Goal: Task Accomplishment & Management: Manage account settings

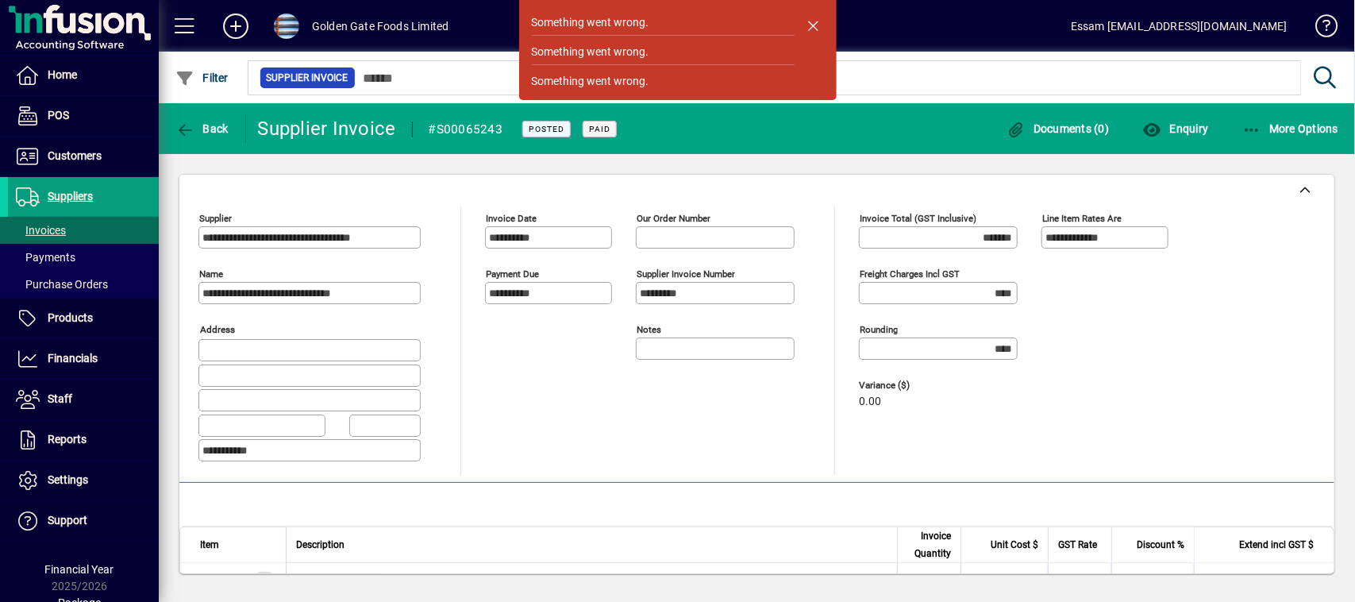
scroll to position [148, 0]
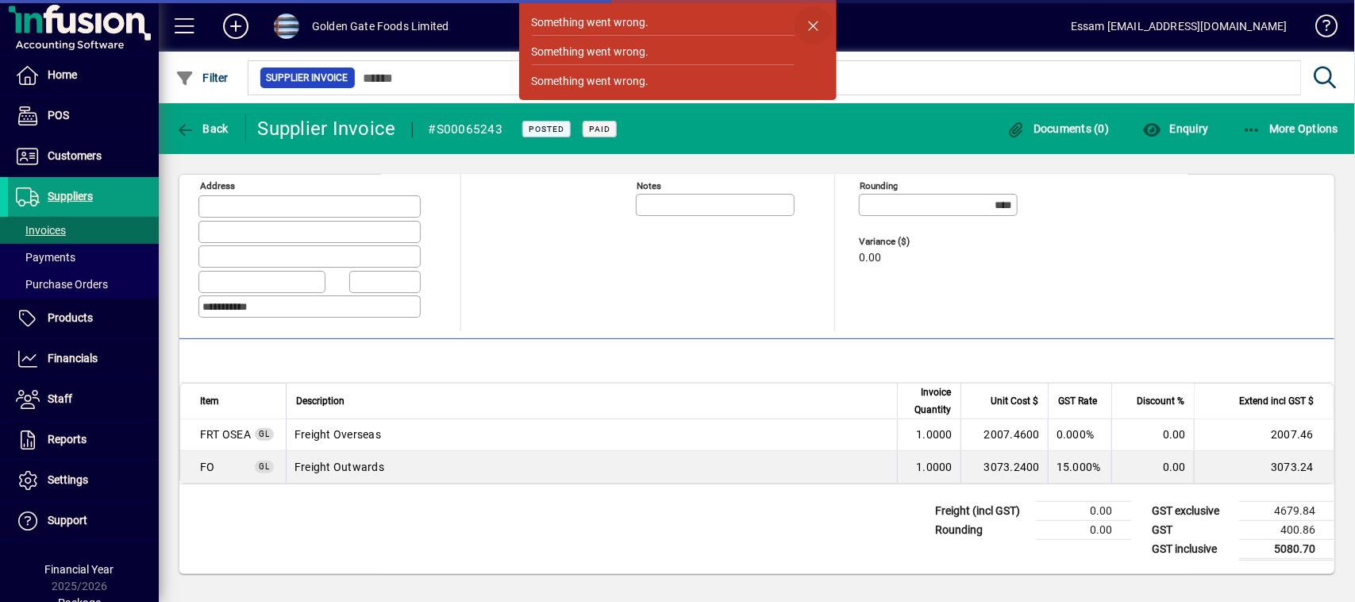
click at [815, 29] on span "button" at bounding box center [813, 25] width 38 height 38
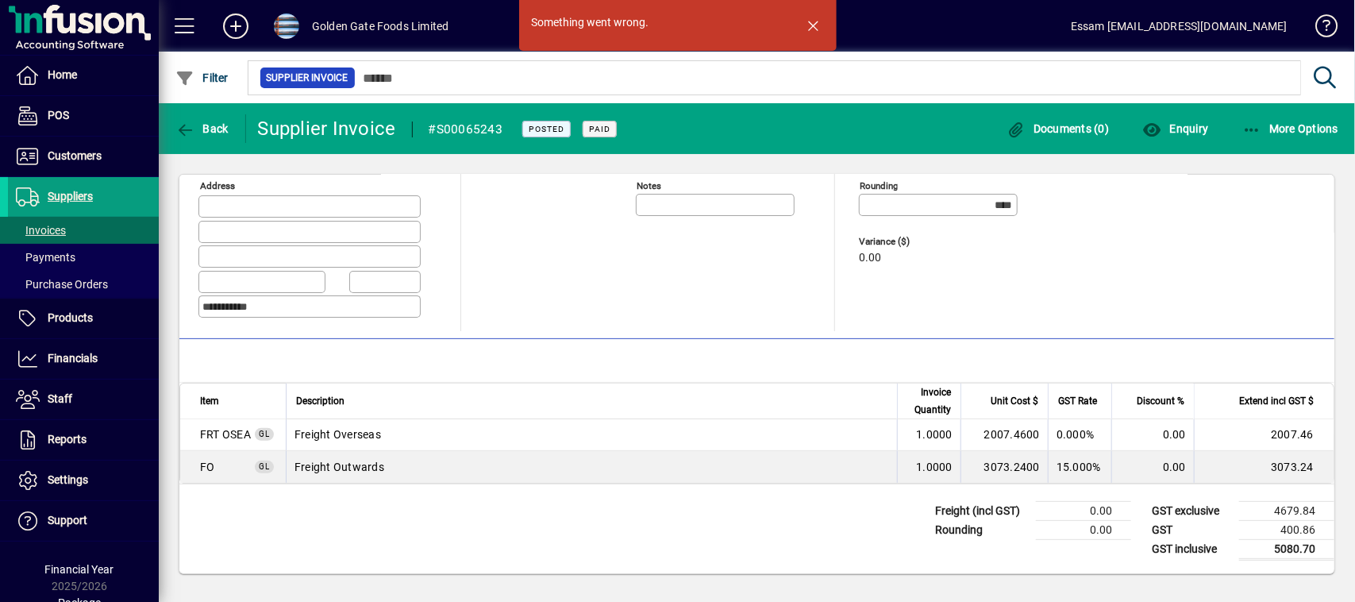
click at [815, 29] on span "button" at bounding box center [813, 25] width 38 height 38
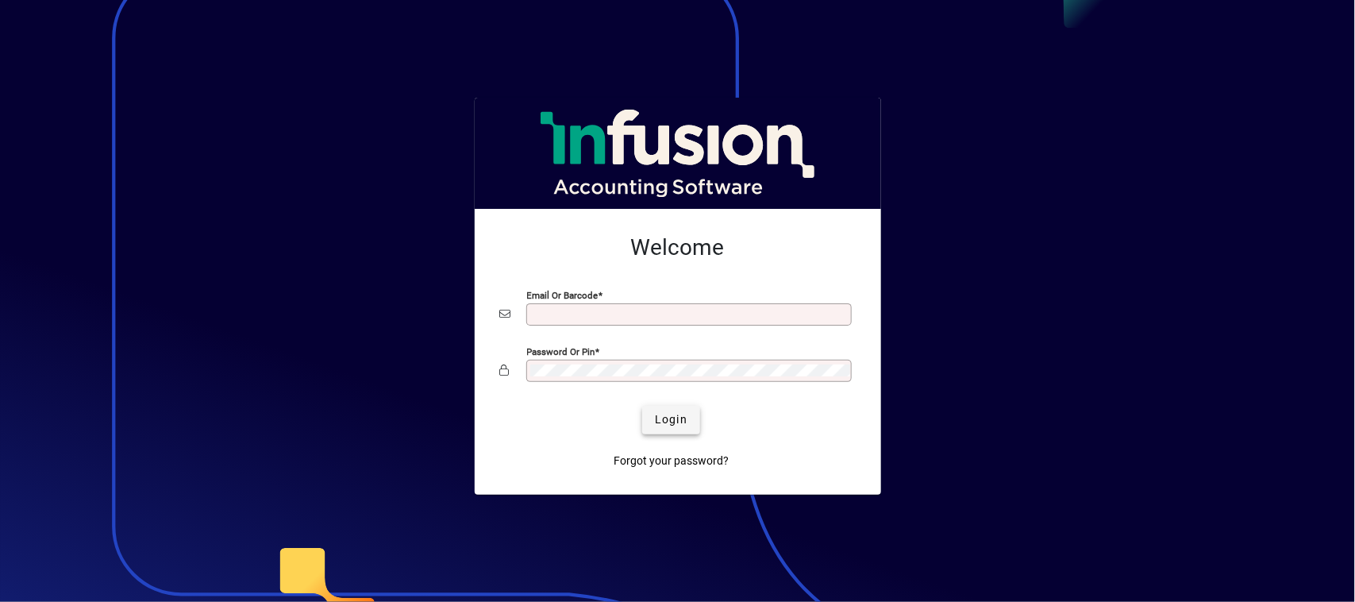
type input "**********"
click at [667, 428] on span "Login" at bounding box center [671, 419] width 33 height 17
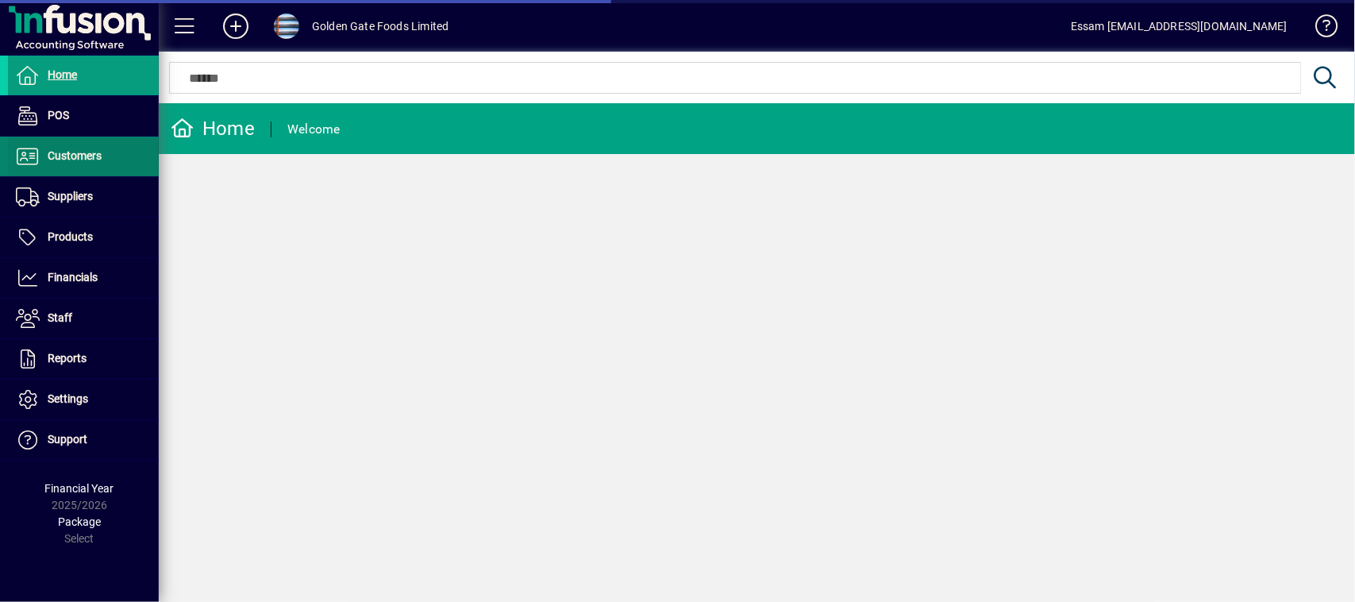
click at [70, 145] on span at bounding box center [83, 156] width 151 height 38
